Goal: Task Accomplishment & Management: Use online tool/utility

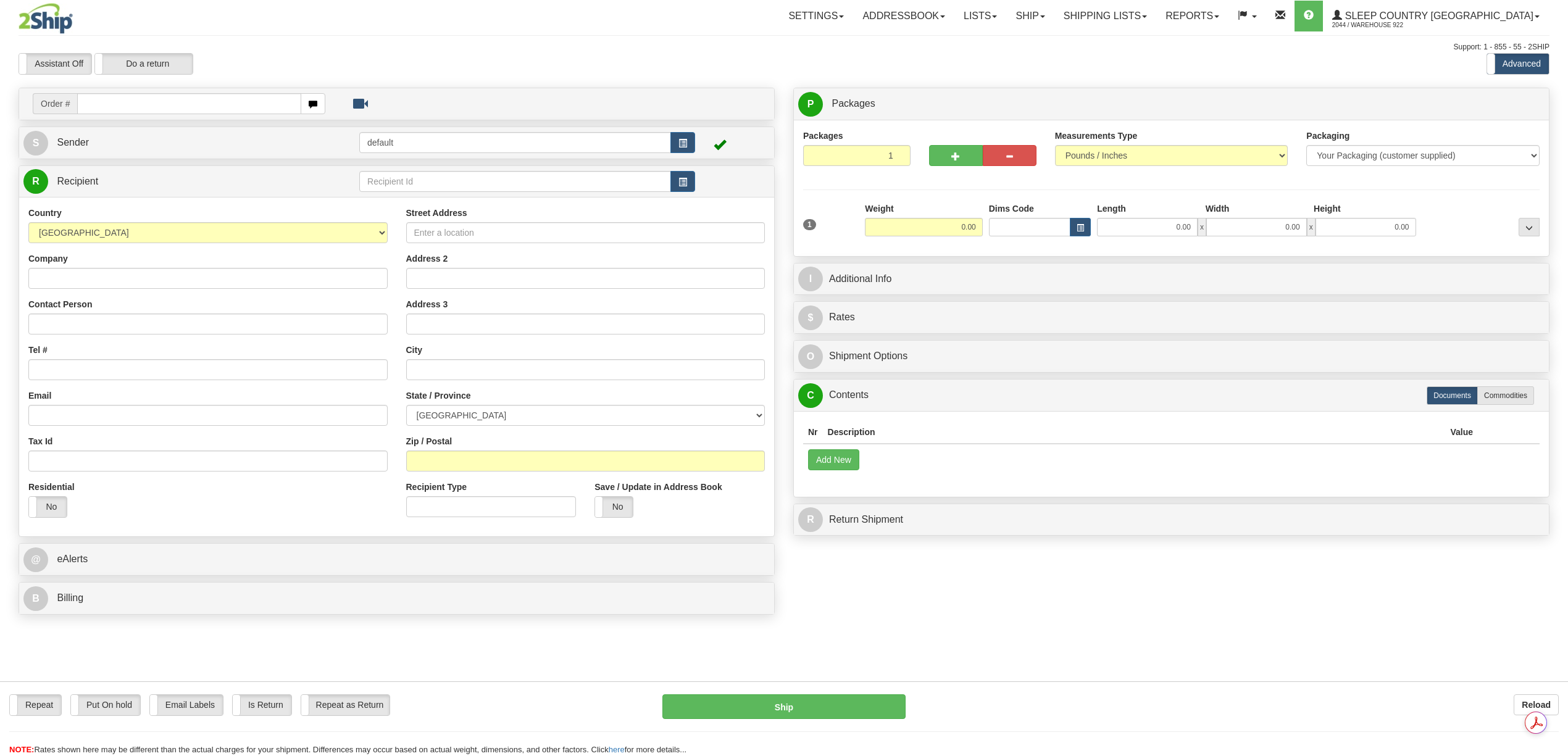
click at [1156, 8] on link "Shipping lists" at bounding box center [1105, 16] width 102 height 31
click at [1120, 38] on span "Current Shipments" at bounding box center [1083, 43] width 72 height 10
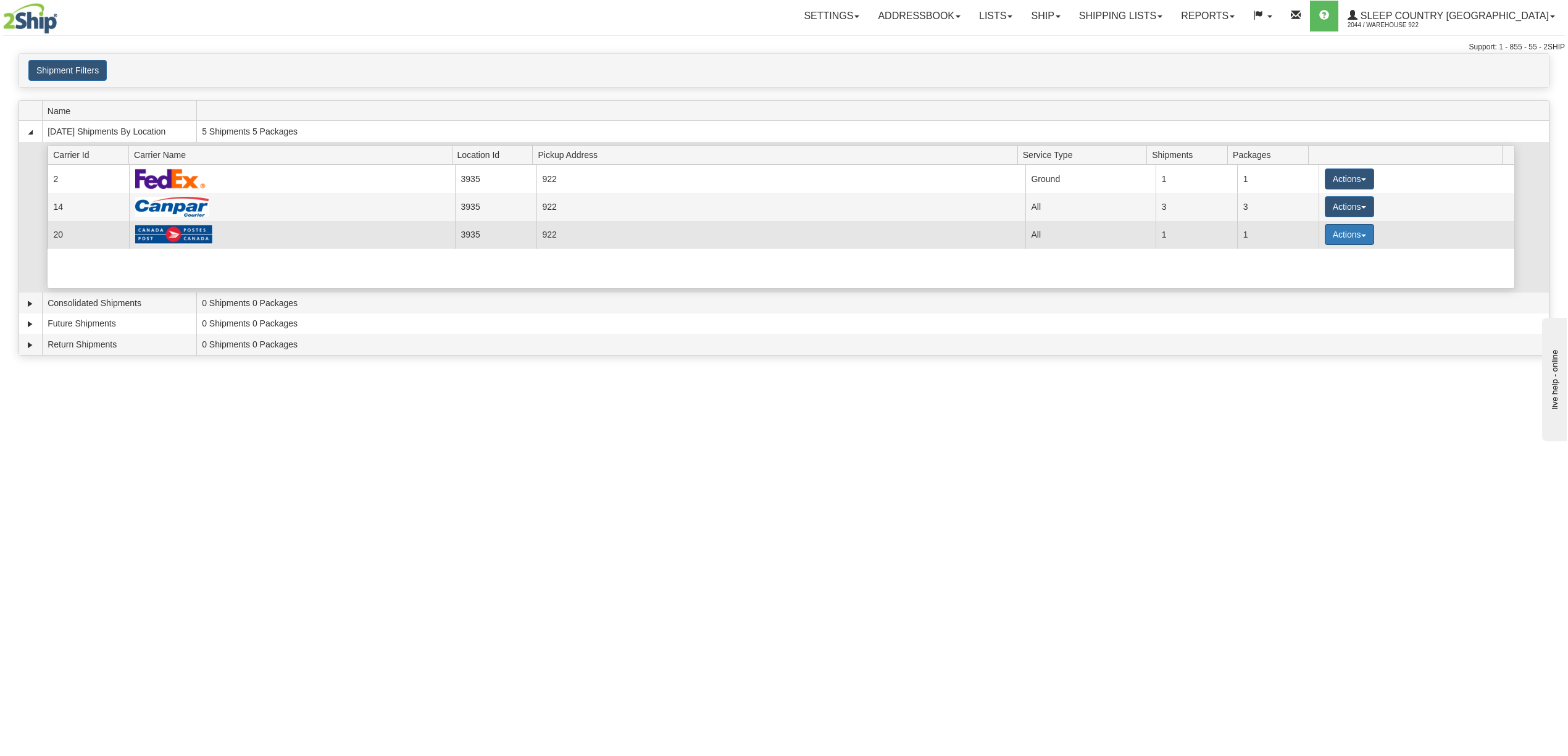
click at [1337, 243] on button "Actions" at bounding box center [1349, 234] width 49 height 21
click at [1322, 264] on link "Details" at bounding box center [1324, 258] width 99 height 16
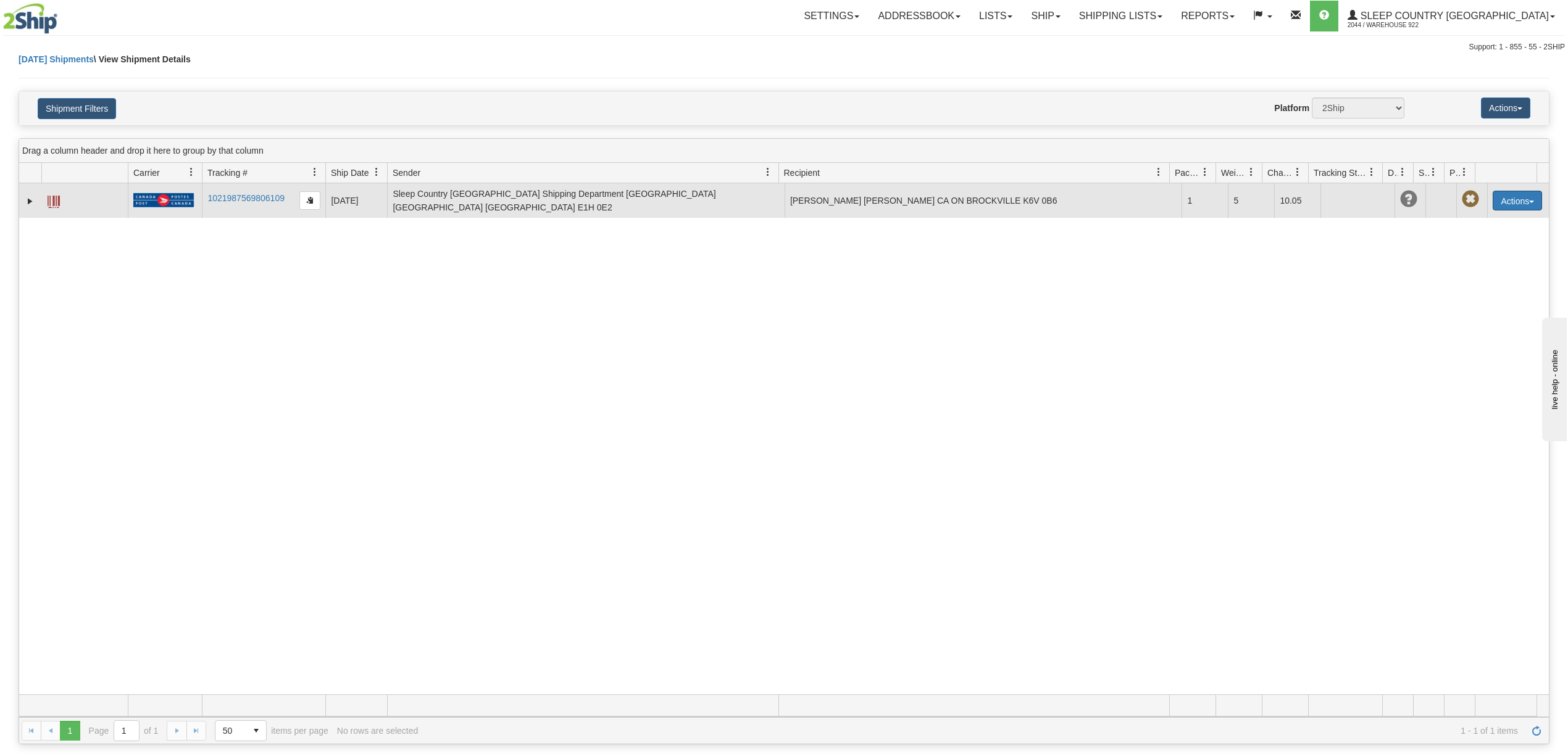
click at [1500, 200] on button "Actions" at bounding box center [1517, 201] width 49 height 20
click at [1484, 220] on link "Edit" at bounding box center [1492, 224] width 99 height 16
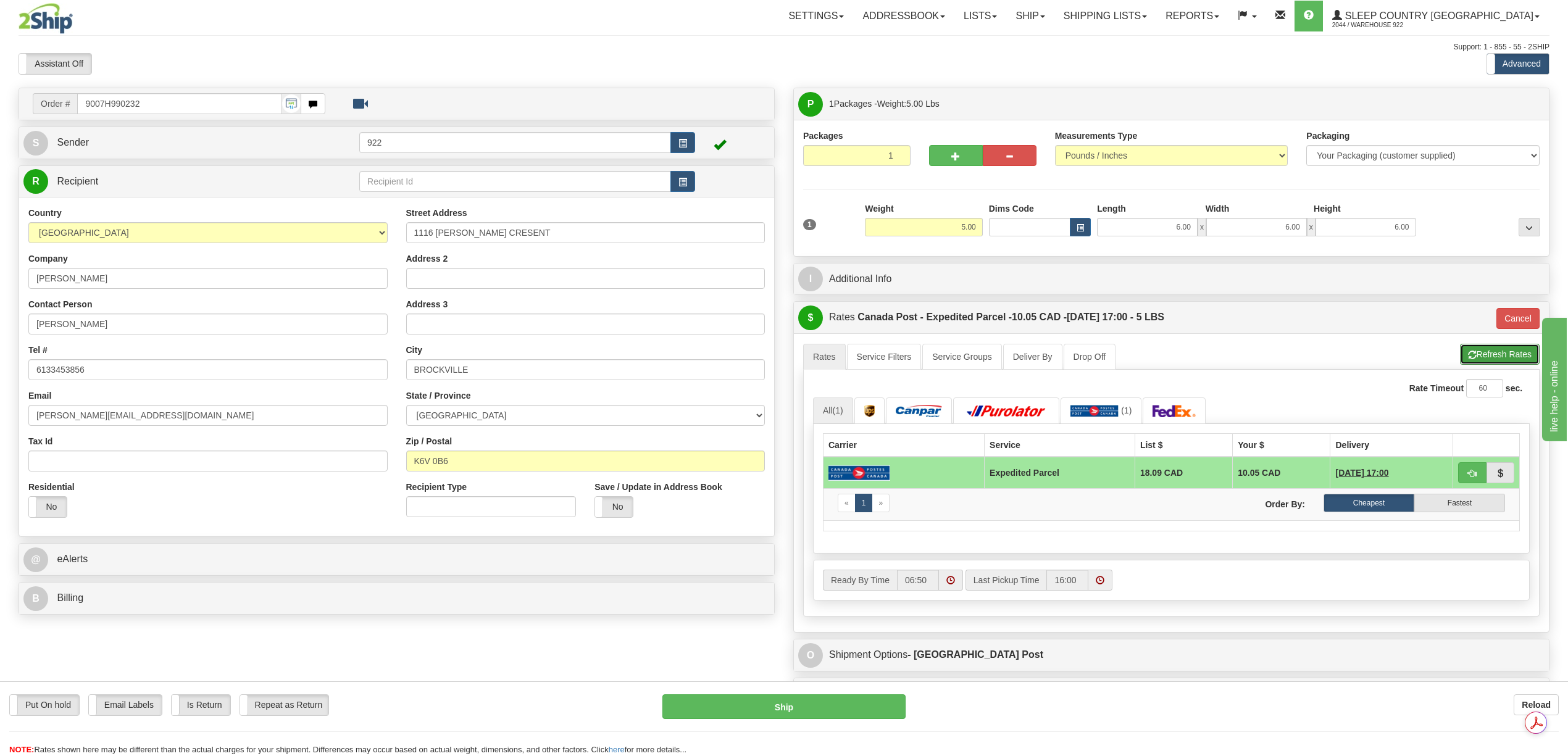
click at [1487, 354] on button "Refresh Rates" at bounding box center [1500, 354] width 80 height 21
type input "DOM.EP"
click at [1176, 225] on input "6.00" at bounding box center [1147, 227] width 100 height 19
click at [964, 225] on input "5.00" at bounding box center [924, 227] width 118 height 19
type input "20.00"
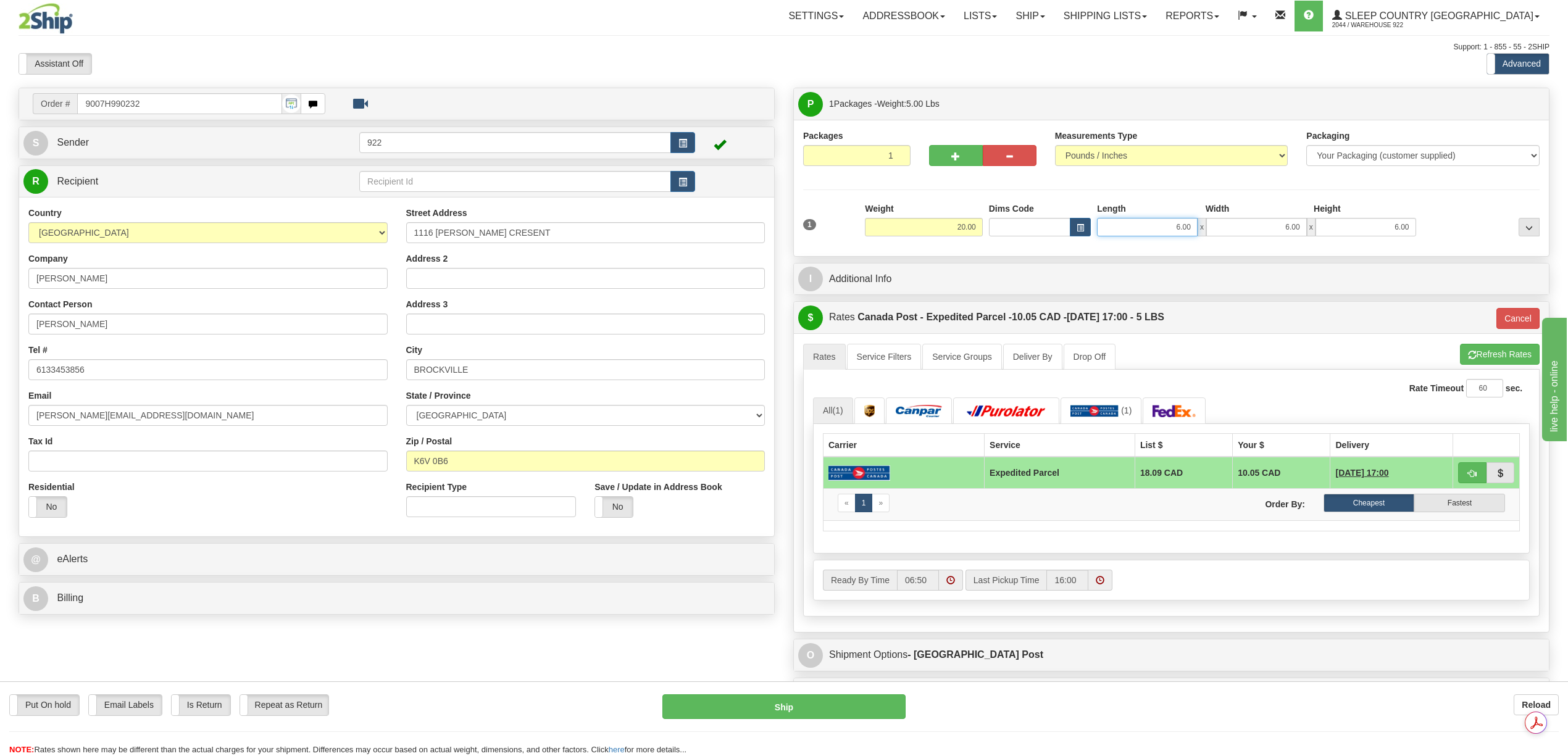
click at [1173, 225] on input "6.00" at bounding box center [1147, 227] width 100 height 19
type input "DOM.EP"
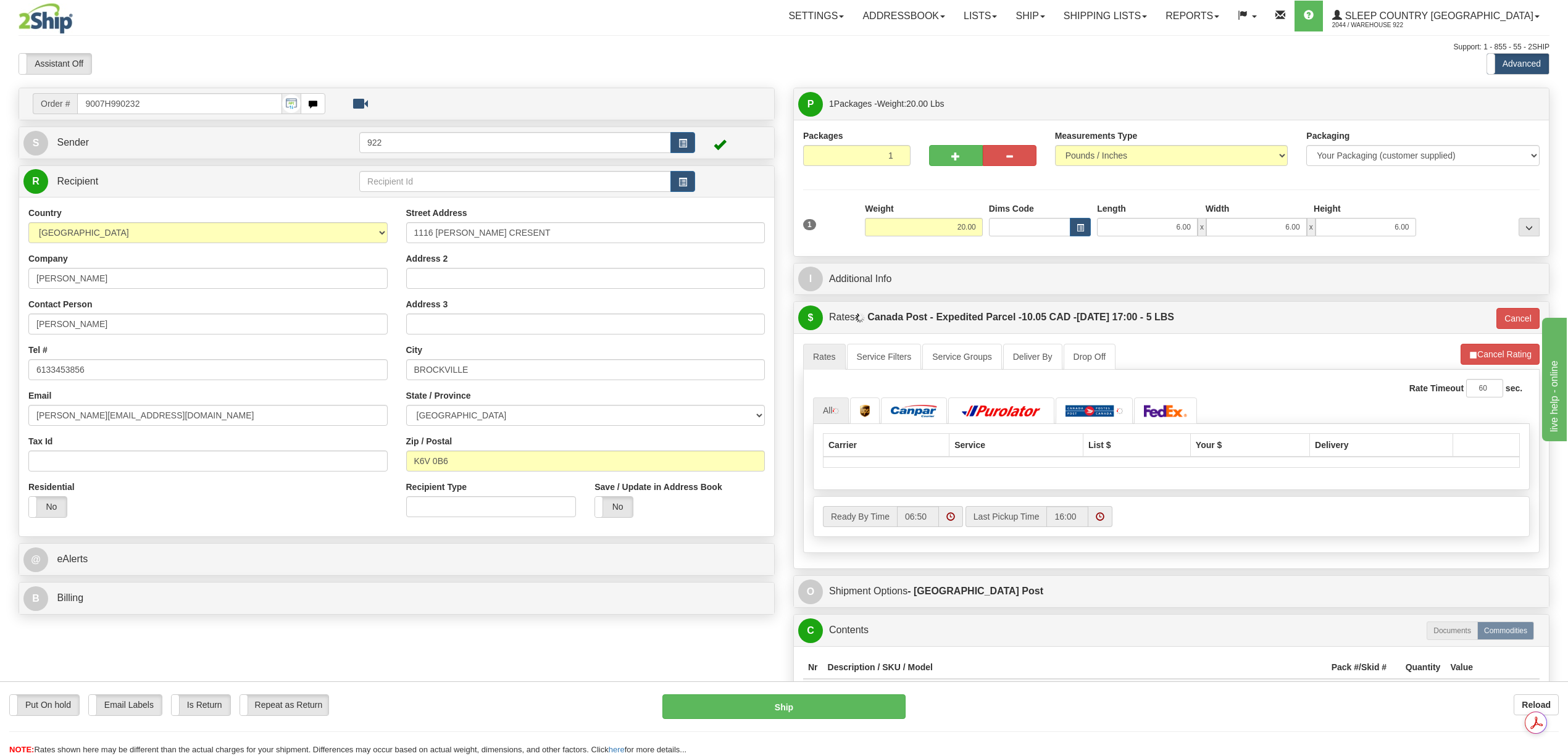
click at [1379, 299] on div "P Packages 1 Packages - Weight: 20.00 Lbs Shipment Level Shipm. Package Level P…" at bounding box center [1171, 448] width 775 height 722
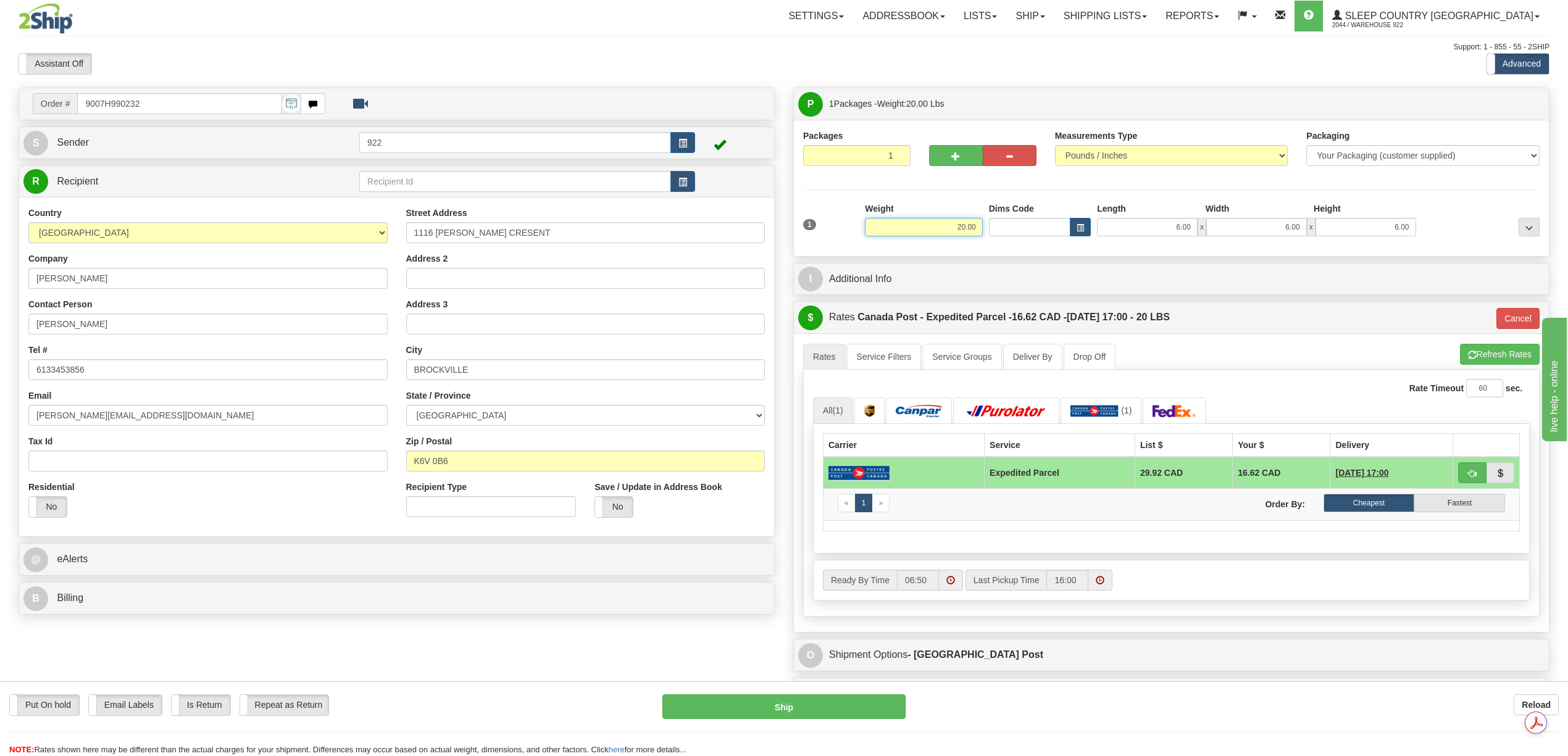
drag, startPoint x: 956, startPoint y: 226, endPoint x: 966, endPoint y: 226, distance: 10.0
click at [966, 226] on input "20.00" at bounding box center [924, 227] width 118 height 19
type input "3.00"
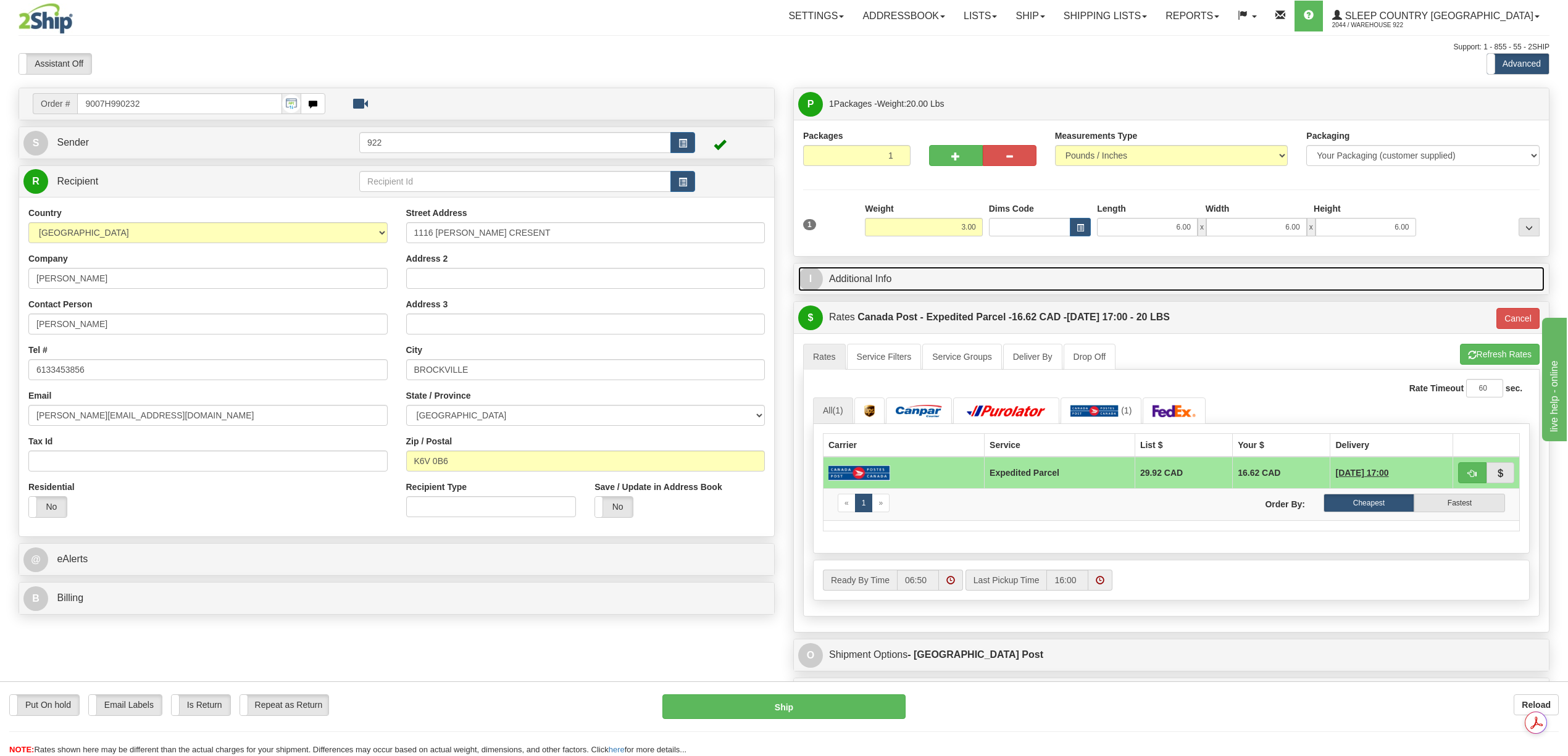
type input "DOM.EP"
click at [1285, 291] on link "I Additional Info" at bounding box center [1171, 280] width 746 height 26
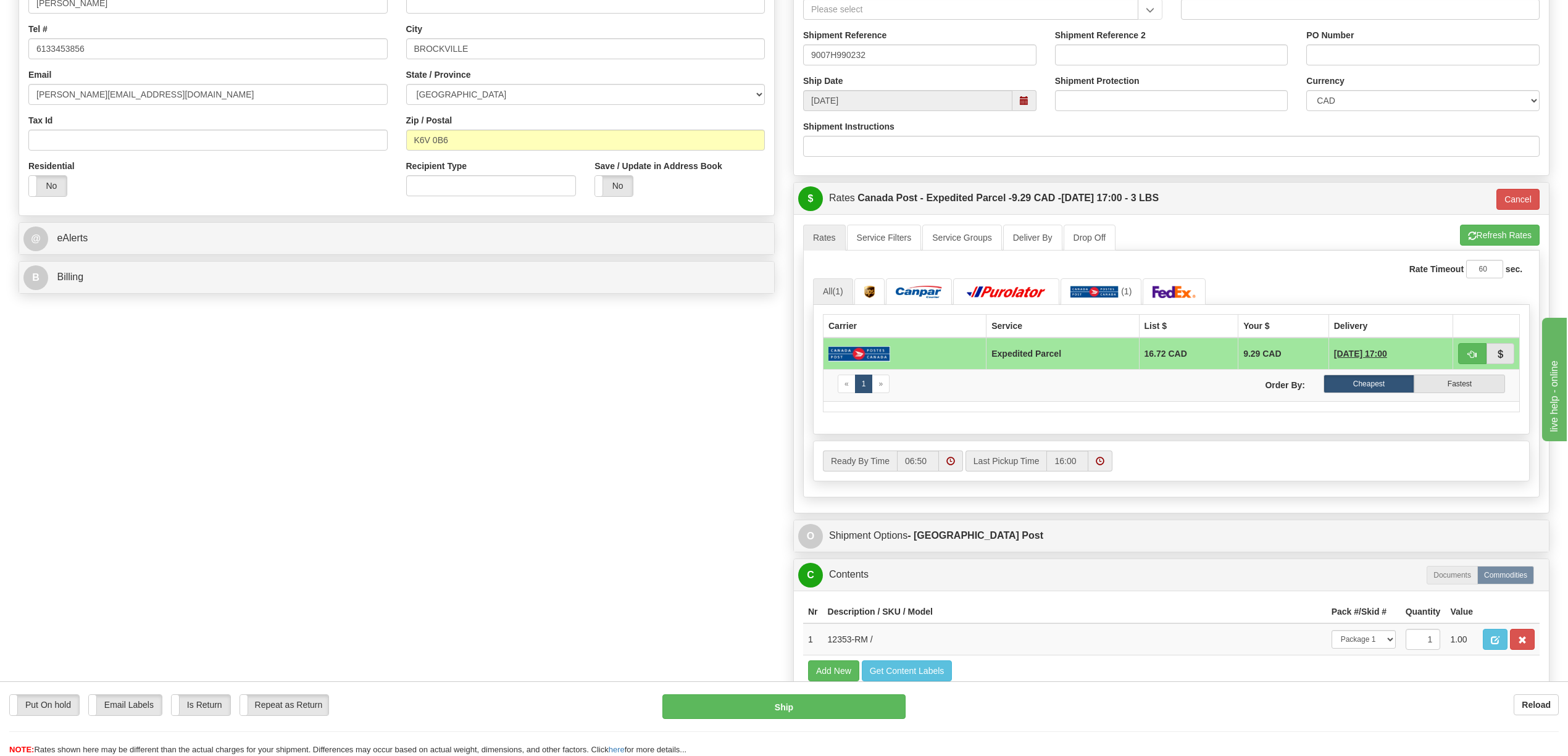
scroll to position [329, 0]
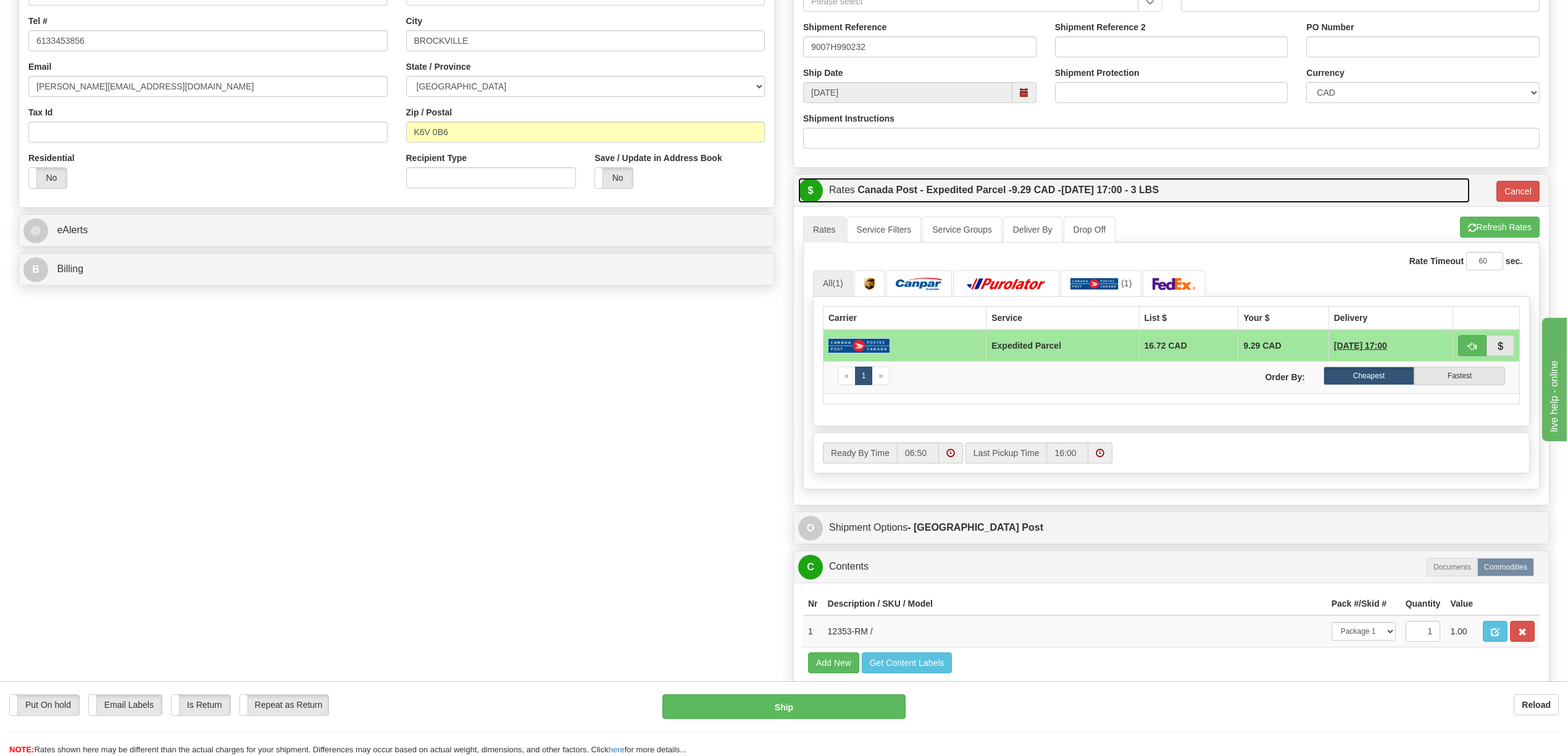
click at [1342, 190] on link "$ Rates Canada Post - Expedited Parcel - 9.29 CAD - [DATE] 17:00 - 3 LBS" at bounding box center [1134, 191] width 671 height 26
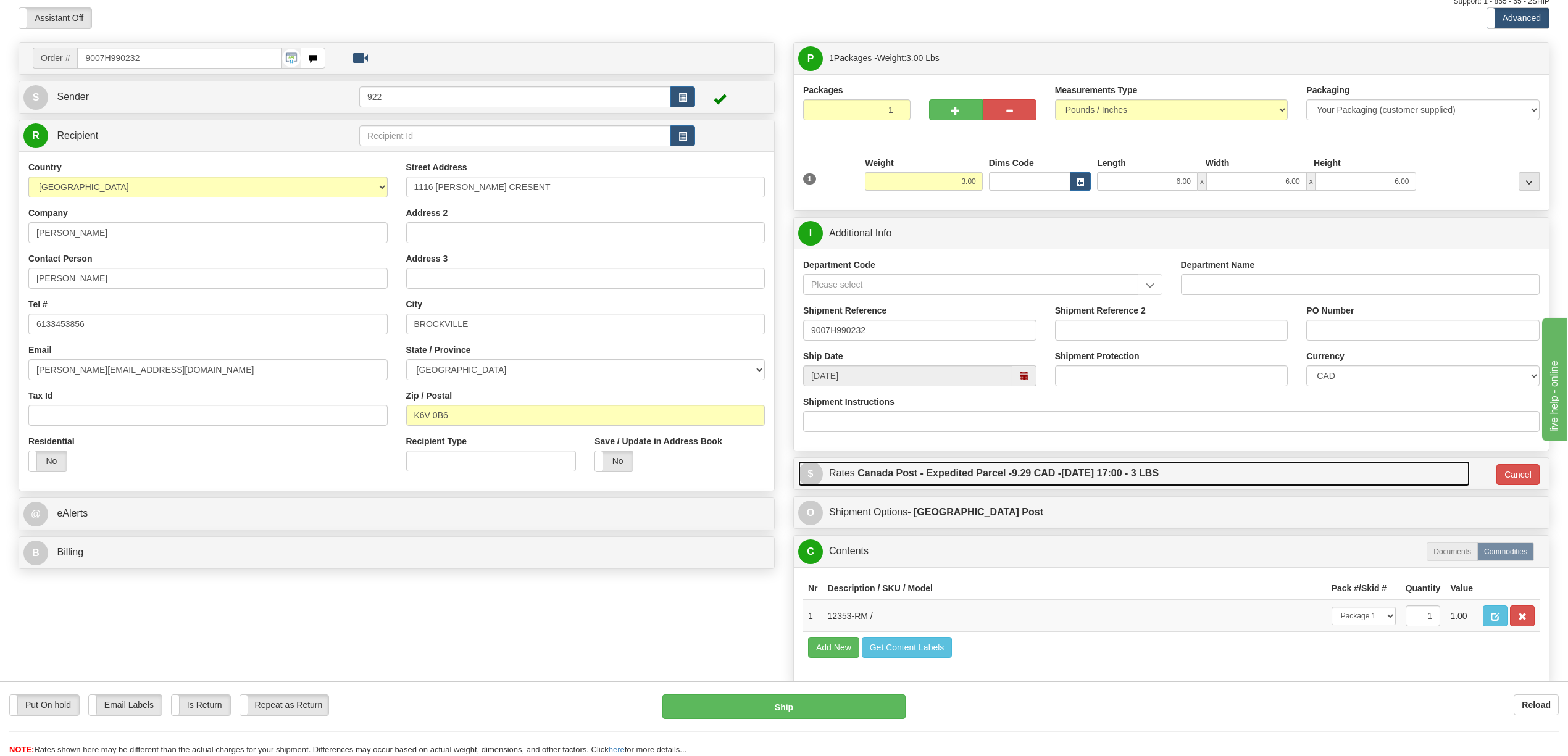
scroll to position [0, 0]
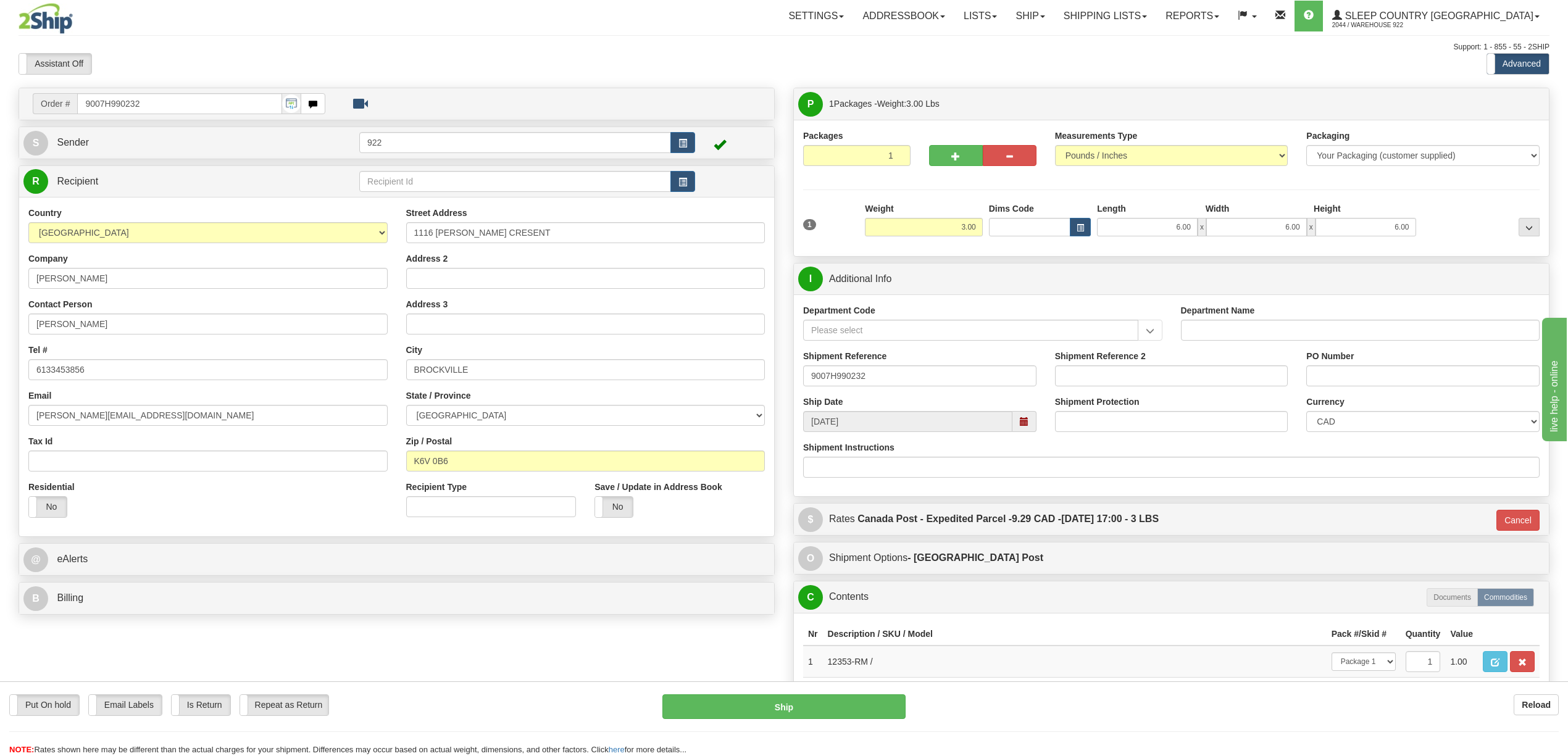
click at [1460, 213] on div at bounding box center [1481, 219] width 124 height 34
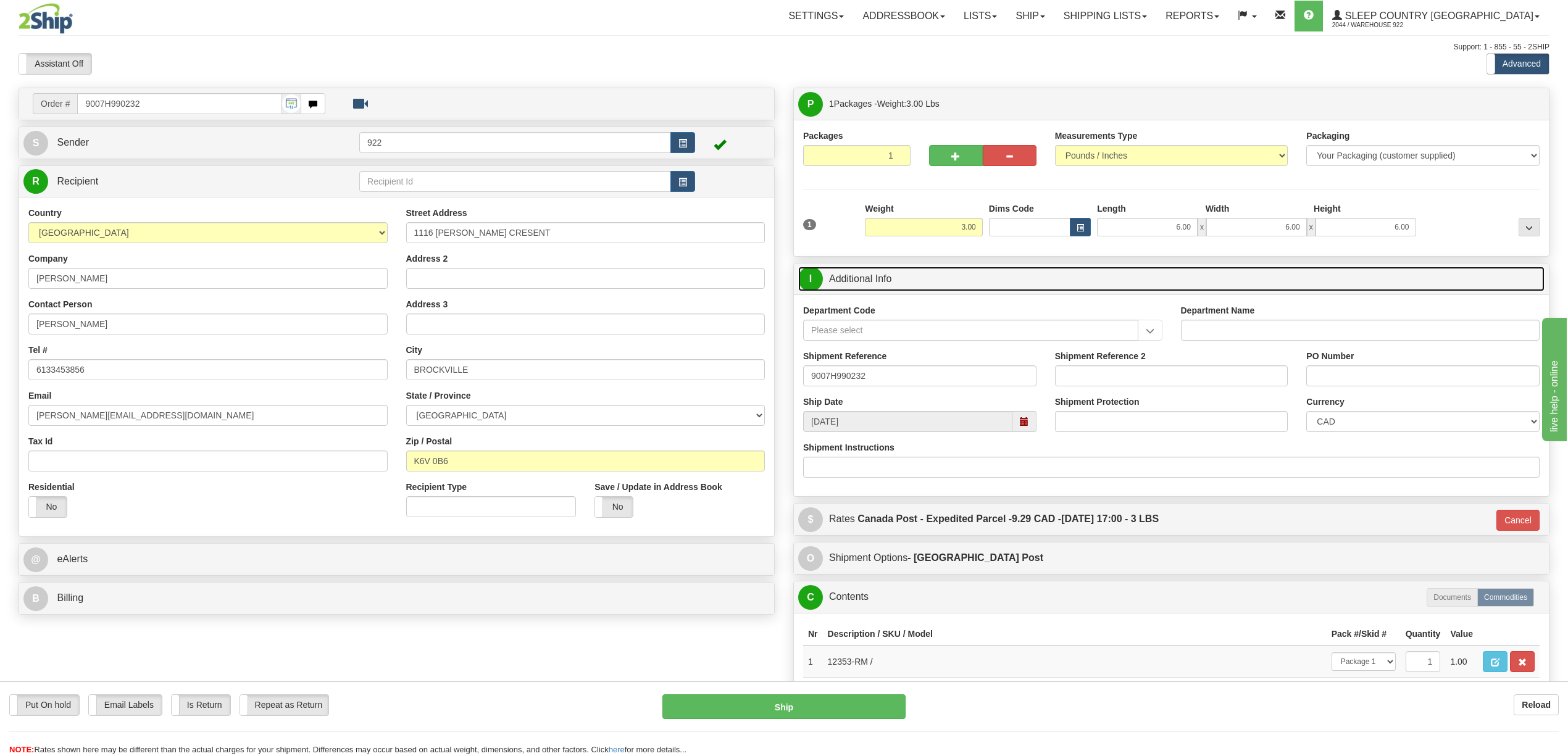
click at [1394, 280] on link "I Additional Info" at bounding box center [1171, 280] width 746 height 26
